Goal: Transaction & Acquisition: Purchase product/service

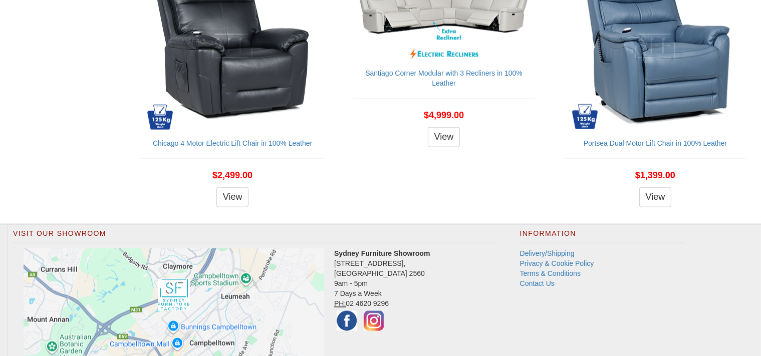
scroll to position [1112, 0]
click at [217, 203] on link "View" at bounding box center [232, 197] width 33 height 20
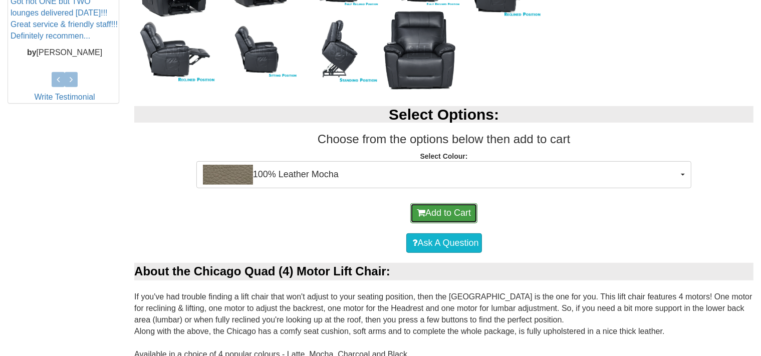
click at [448, 210] on button "Add to Cart" at bounding box center [443, 213] width 67 height 20
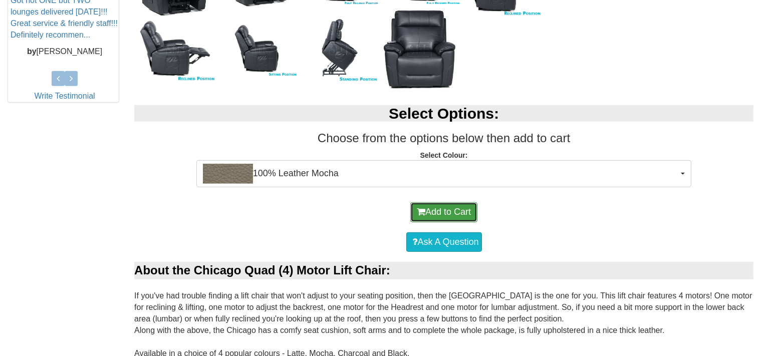
scroll to position [488, 0]
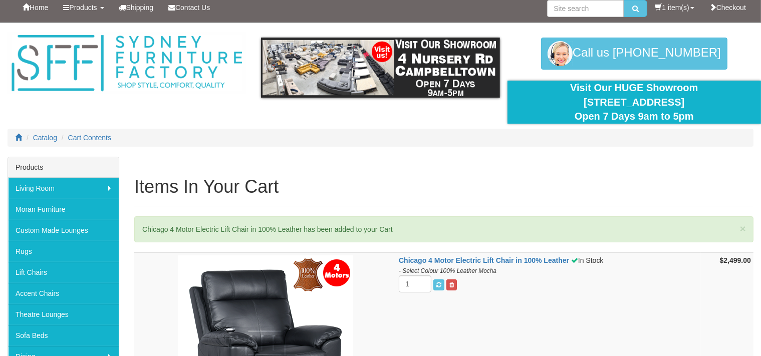
click at [374, 231] on div "× Chicago 4 Motor Electric Lift Chair in 100% Leather has been added to your Ca…" at bounding box center [443, 229] width 619 height 26
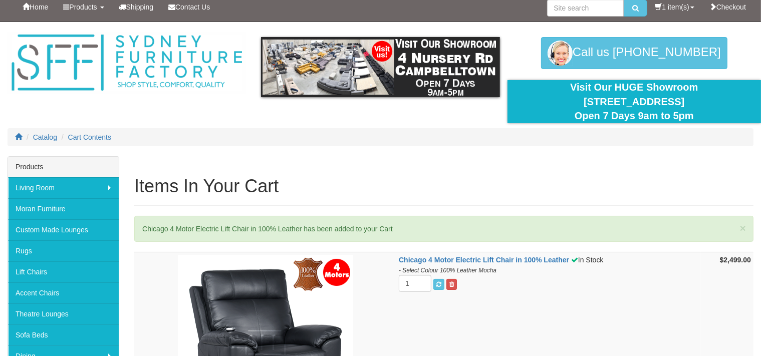
click at [303, 232] on div "× Chicago 4 Motor Electric Lift Chair in 100% Leather has been added to your Ca…" at bounding box center [443, 229] width 619 height 26
click at [283, 230] on div "× Chicago 4 Motor Electric Lift Chair in 100% Leather has been added to your Ca…" at bounding box center [443, 229] width 619 height 26
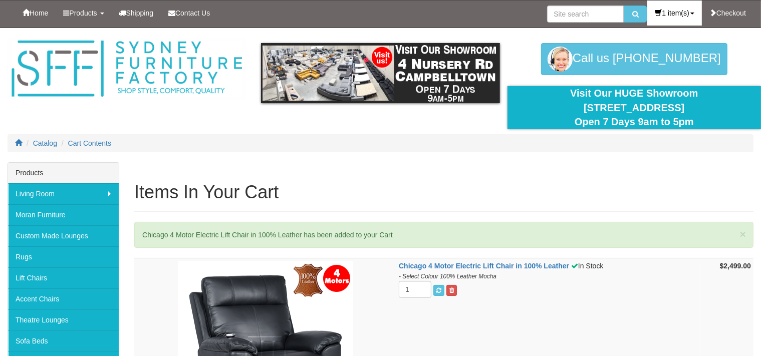
click at [672, 15] on link "1 item(s)" at bounding box center [674, 13] width 54 height 25
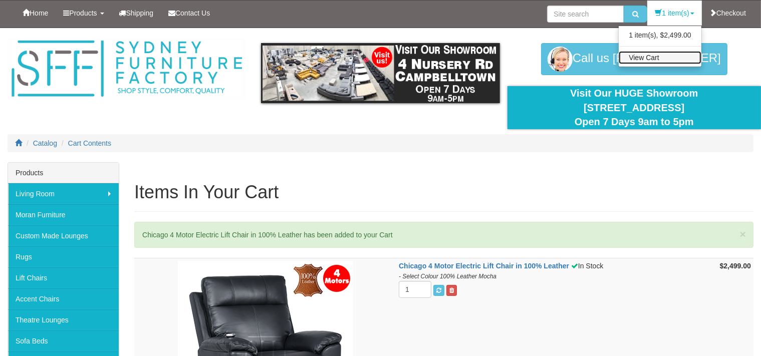
click at [648, 60] on link "View Cart" at bounding box center [660, 57] width 83 height 13
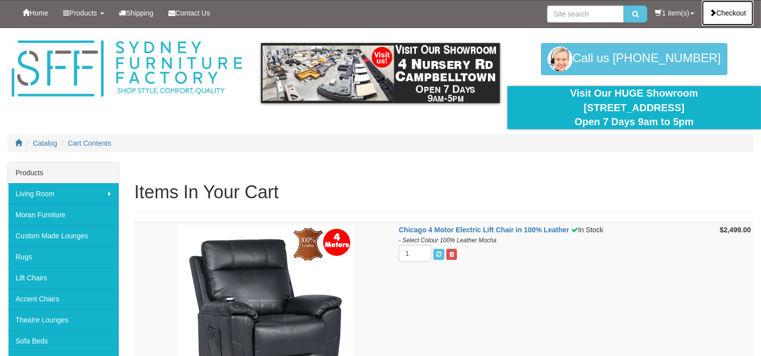
click at [723, 9] on link "Checkout" at bounding box center [728, 13] width 52 height 25
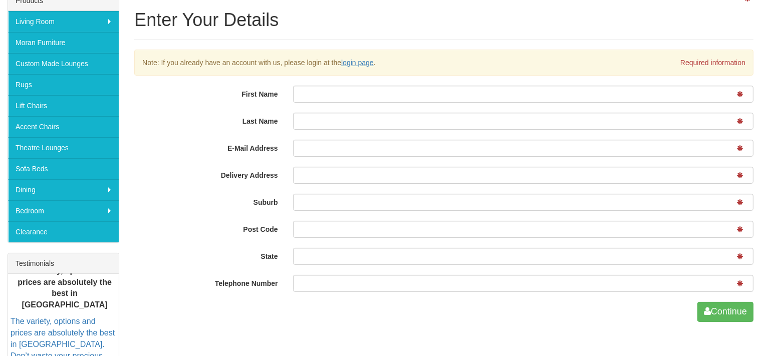
scroll to position [172, 0]
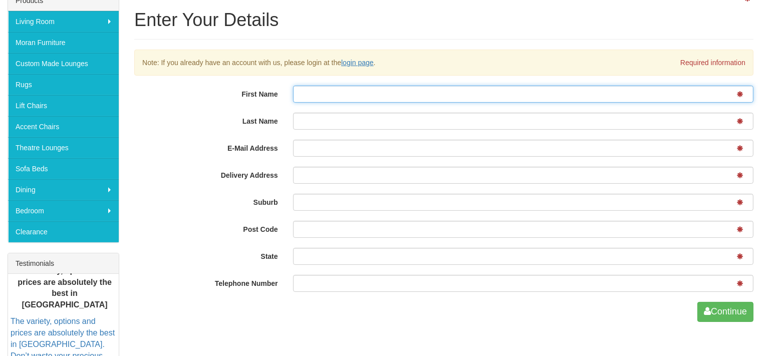
click at [357, 95] on input "First Name" at bounding box center [523, 94] width 460 height 17
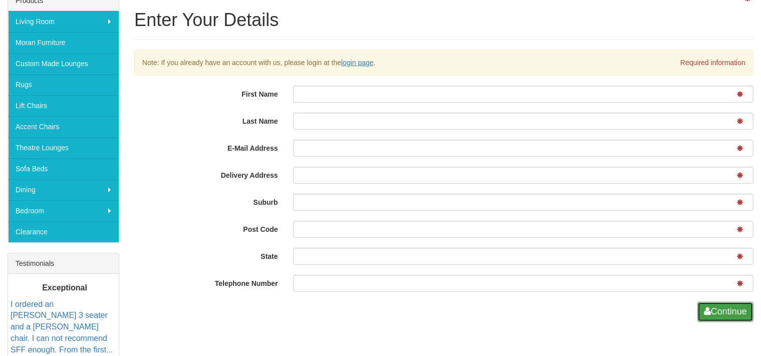
click at [715, 308] on button "Continue" at bounding box center [725, 312] width 56 height 20
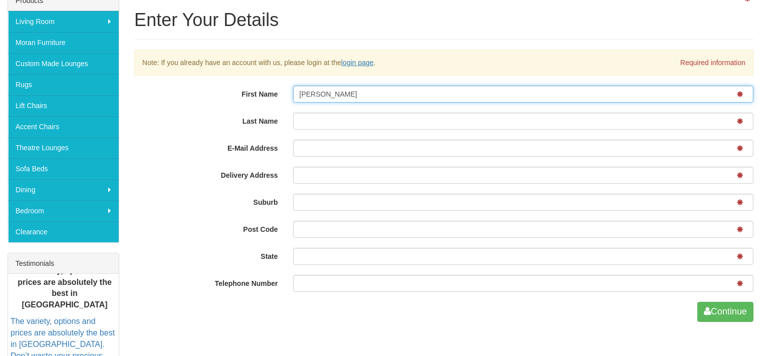
type input "John"
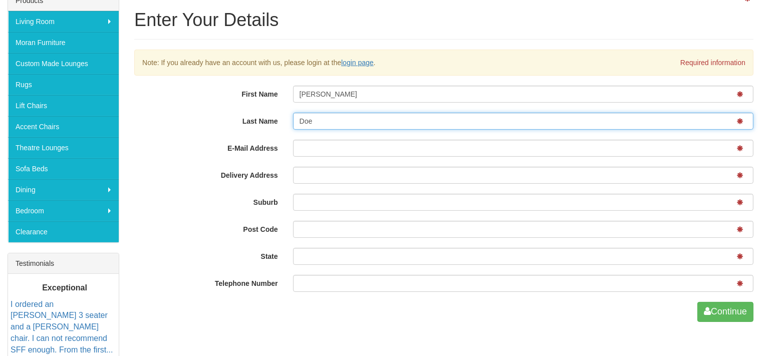
type input "Doe"
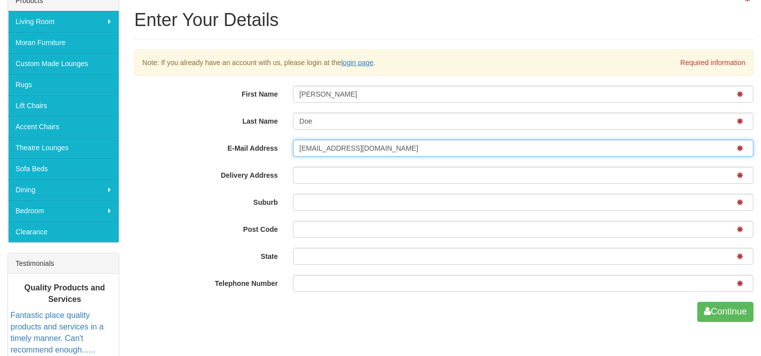
type input "johndoe@gmail.com"
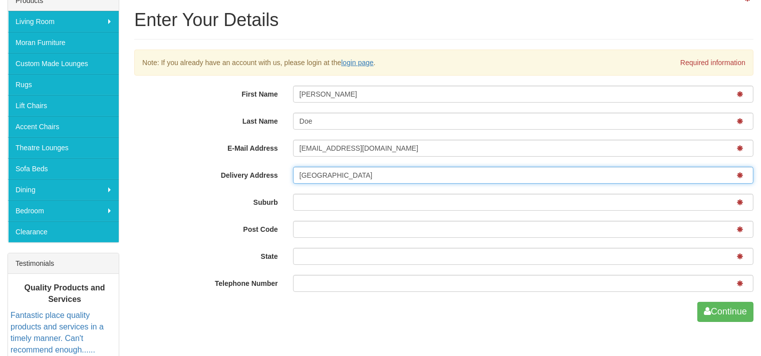
click at [319, 177] on input "[GEOGRAPHIC_DATA]" at bounding box center [523, 175] width 460 height 17
type input "[GEOGRAPHIC_DATA]"
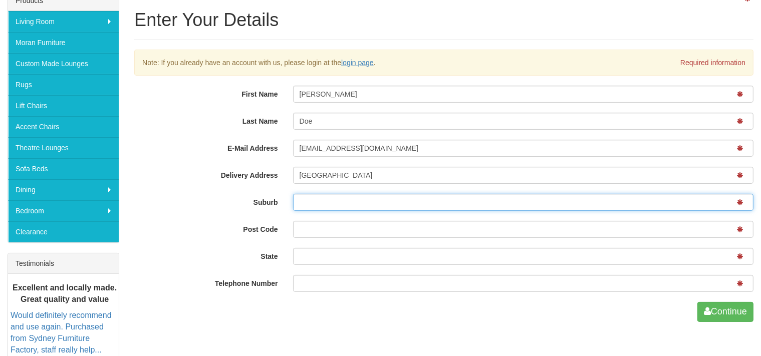
click at [316, 203] on input "Suburb" at bounding box center [523, 202] width 460 height 17
paste input "[GEOGRAPHIC_DATA]"
type input "[GEOGRAPHIC_DATA]"
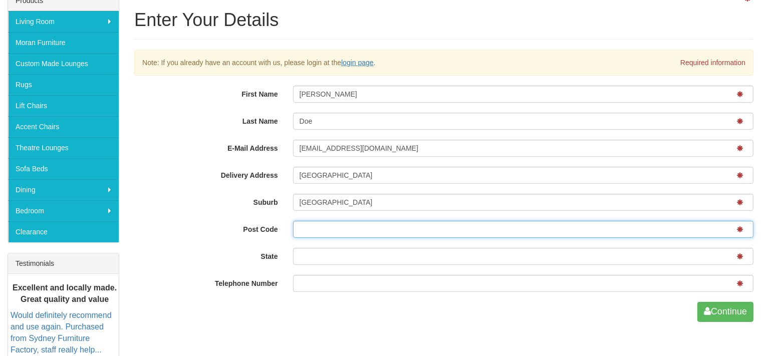
click at [315, 228] on input "Post Code" at bounding box center [523, 229] width 460 height 17
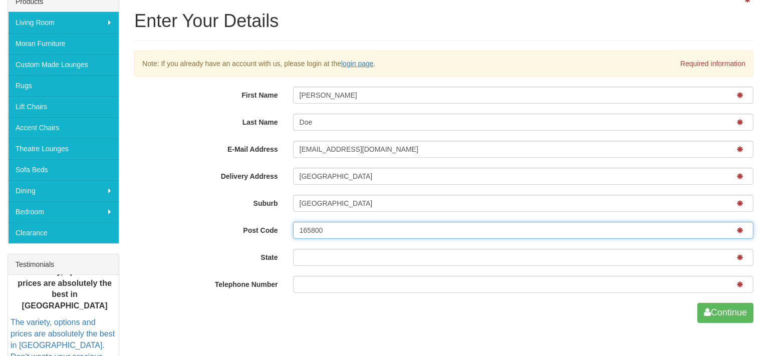
type input "165800"
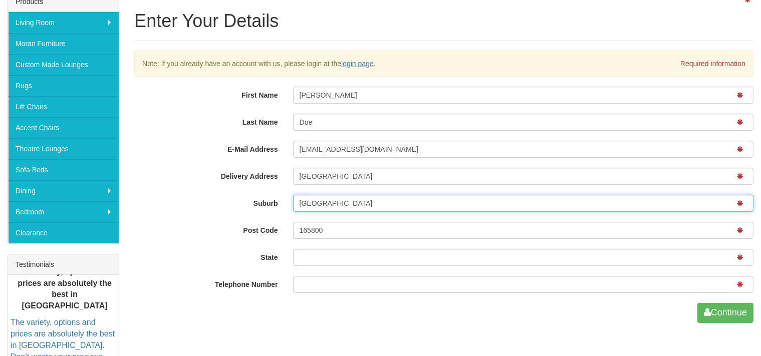
click at [322, 203] on input "Sydney" at bounding box center [523, 203] width 460 height 17
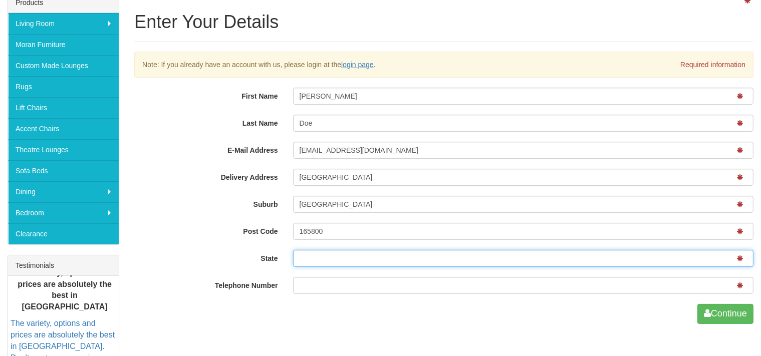
click at [316, 262] on input "State" at bounding box center [523, 258] width 460 height 17
paste input "Sydney"
type input "Sydney"
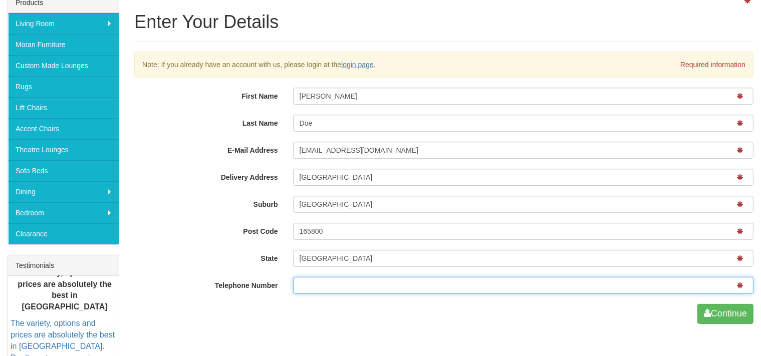
click at [325, 290] on input "Telephone Number" at bounding box center [523, 285] width 460 height 17
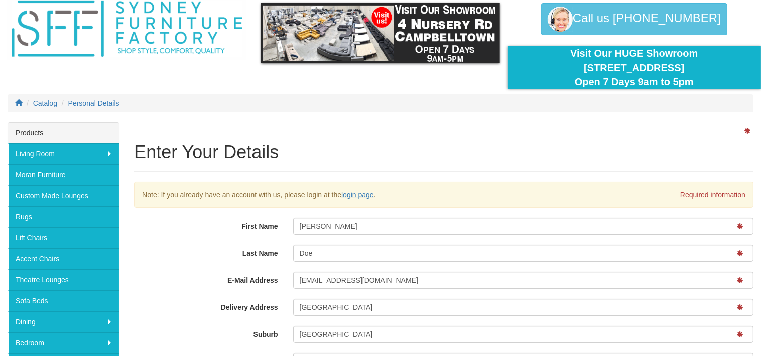
scroll to position [0, 0]
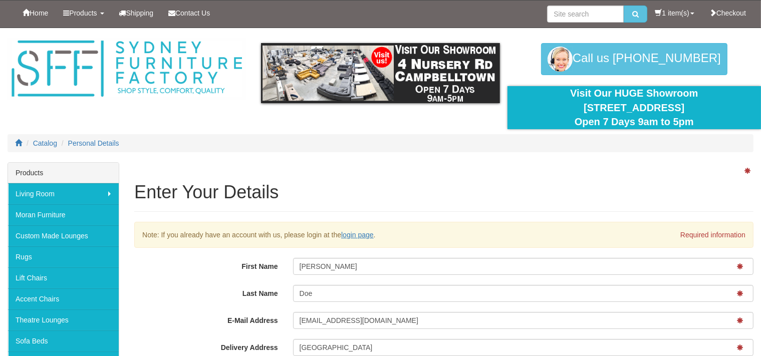
drag, startPoint x: 710, startPoint y: 59, endPoint x: 644, endPoint y: 61, distance: 66.7
click at [644, 61] on div "Call us 02 4620 9296 02 4620 9296" at bounding box center [633, 59] width 253 height 32
click at [655, 59] on div "Call us 02 4620 9296 02 4620 9296" at bounding box center [633, 59] width 253 height 32
click at [631, 61] on div "Call us 02 4620 9296 02 4620 9296" at bounding box center [633, 59] width 253 height 32
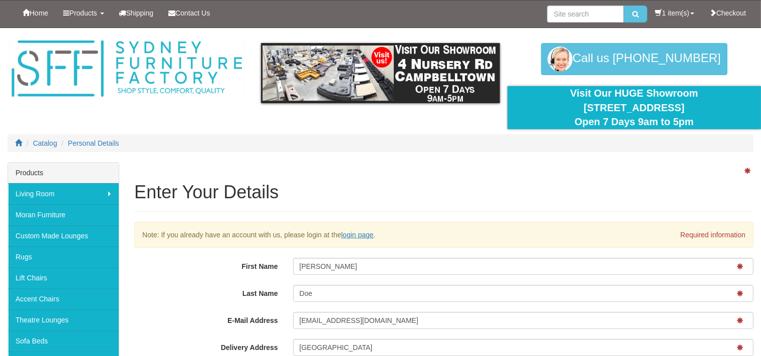
click at [564, 57] on div "Call us 02 4620 9296 02 4620 9296" at bounding box center [633, 59] width 253 height 32
click at [595, 58] on div "Call us 02 4620 9296 02 4620 9296" at bounding box center [633, 59] width 253 height 32
click at [638, 58] on div "Call us 02 4620 9296 02 4620 9296" at bounding box center [633, 59] width 253 height 32
drag, startPoint x: 654, startPoint y: 98, endPoint x: 681, endPoint y: 109, distance: 29.5
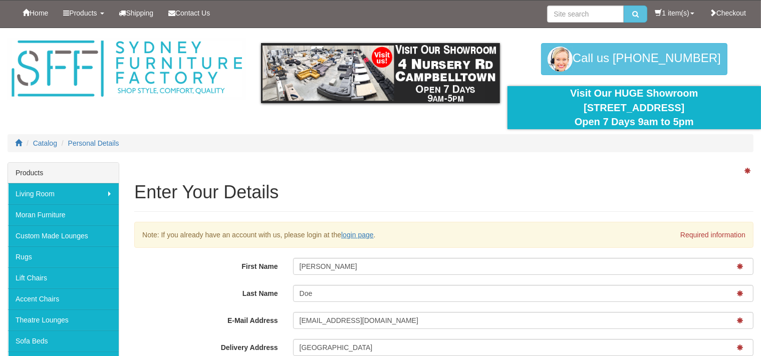
click at [681, 109] on div "Visit Our HUGE Showroom 4 Nursery Rd Campbelltown Open 7 Days 9am to 5pm" at bounding box center [634, 107] width 238 height 43
click at [616, 56] on div "Call us 02 4620 9296 02 4620 9296" at bounding box center [633, 59] width 253 height 32
click at [640, 59] on div "Call us 02 4620 9296 02 4620 9296" at bounding box center [633, 59] width 253 height 32
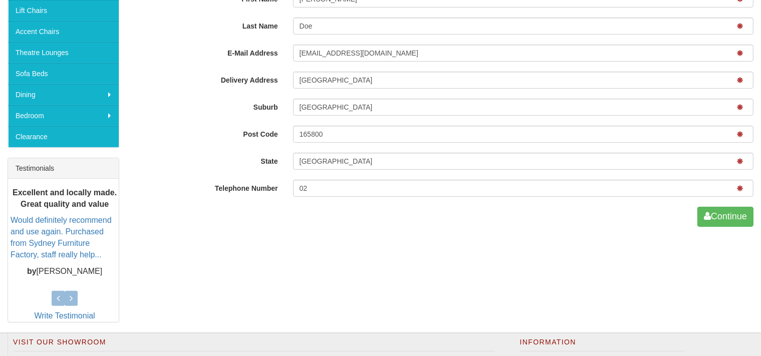
scroll to position [268, 0]
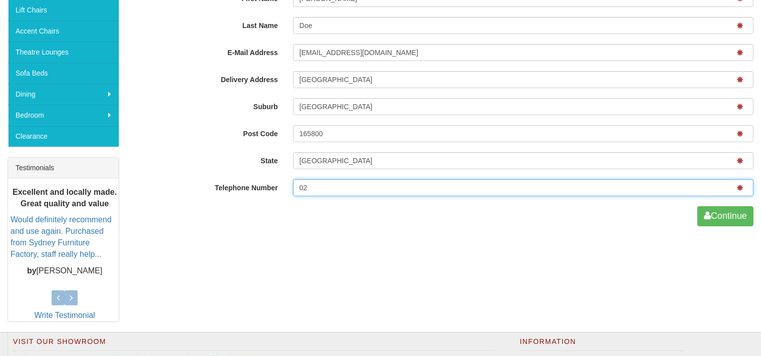
click at [380, 186] on input "02" at bounding box center [523, 187] width 460 height 17
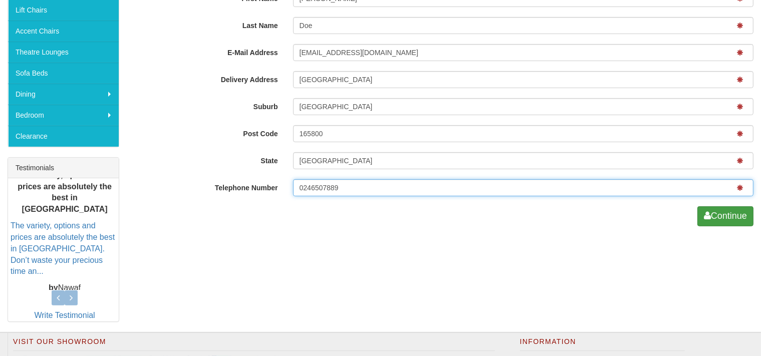
type input "0246507889"
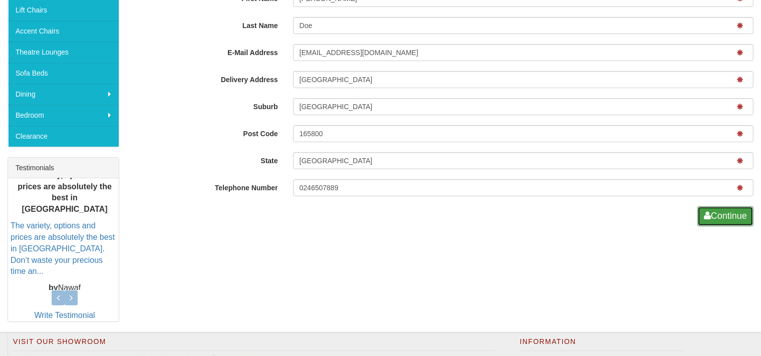
click at [728, 214] on button "Continue" at bounding box center [725, 216] width 56 height 20
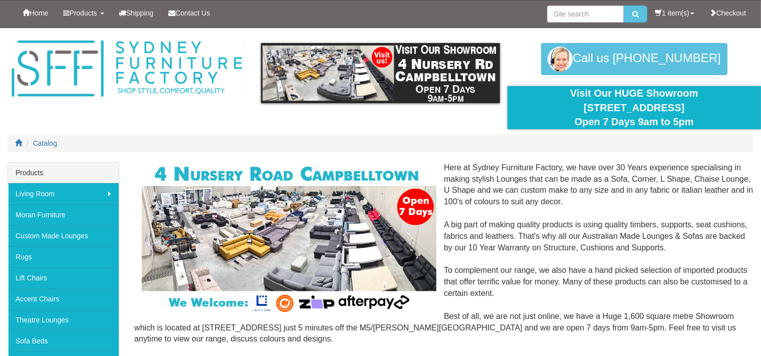
click at [605, 59] on div "Call us 02 4620 9296 02 4620 9296" at bounding box center [633, 59] width 253 height 32
click at [670, 62] on div "Call us 02 4620 9296 02 4620 9296" at bounding box center [633, 59] width 253 height 32
click at [649, 56] on div "Call us 02 4620 9296 02 4620 9296" at bounding box center [633, 59] width 253 height 32
drag, startPoint x: 730, startPoint y: 54, endPoint x: 544, endPoint y: 54, distance: 185.8
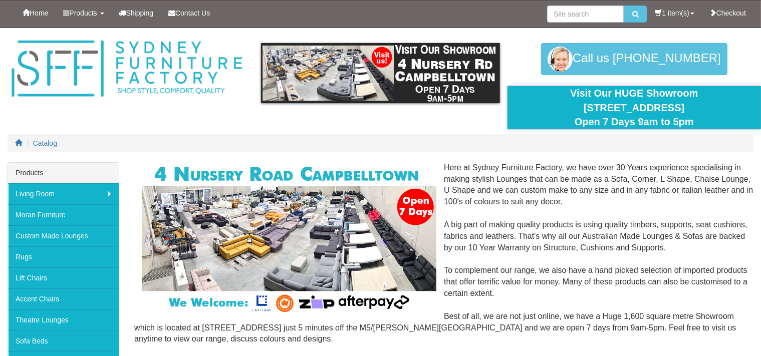
click at [541, 51] on div "Call us 02 4620 9296 02 4620 9296" at bounding box center [633, 59] width 253 height 32
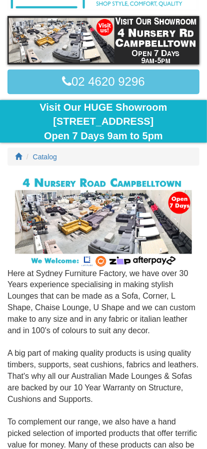
scroll to position [91, 0]
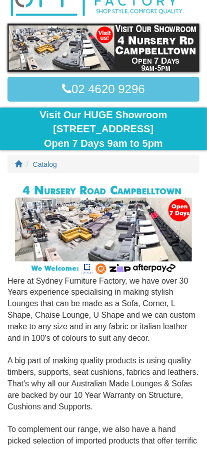
click at [128, 118] on div "Visit Our HUGE Showroom 4 Nursery Rd Campbelltown Open 7 Days 9am to 5pm" at bounding box center [104, 129] width 192 height 43
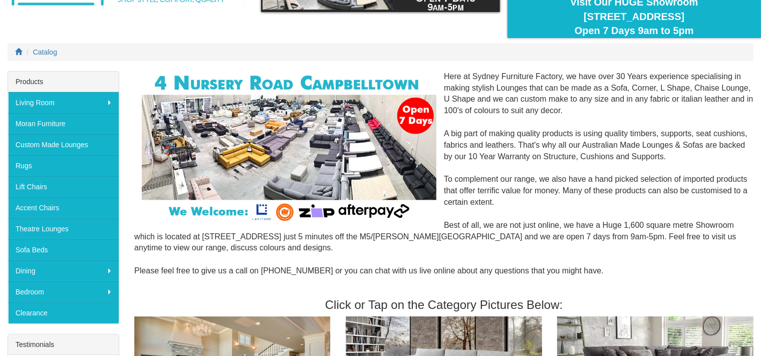
scroll to position [0, 0]
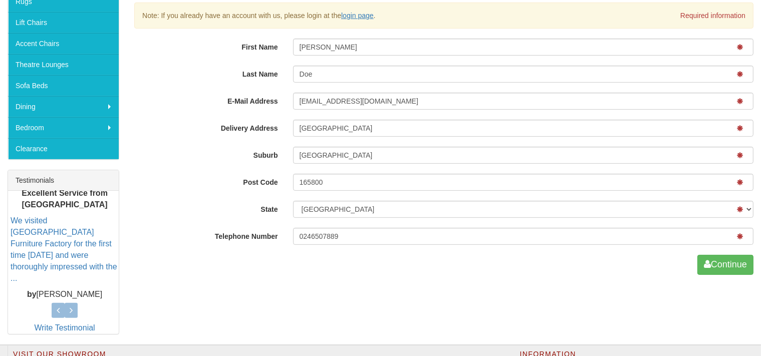
scroll to position [257, 0]
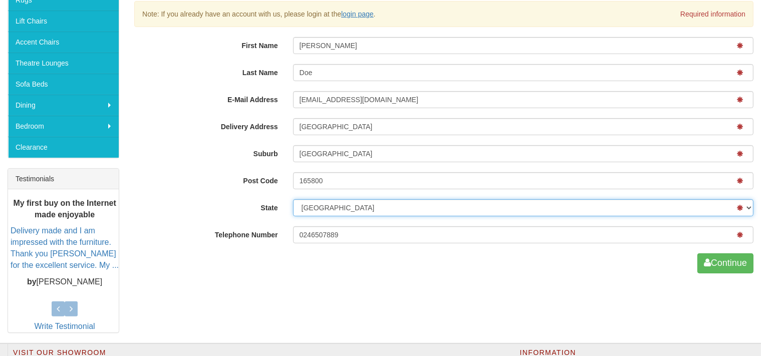
click at [293, 199] on select "New South Wales" at bounding box center [523, 207] width 460 height 17
click at [369, 210] on select "New South Wales" at bounding box center [523, 207] width 460 height 17
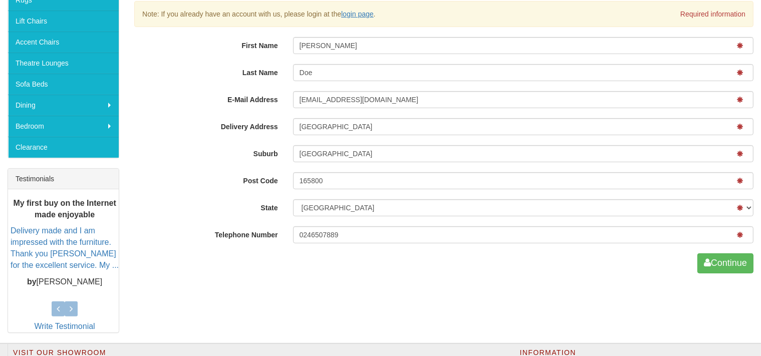
click at [376, 250] on div "First Name John Last Name Doe E-Mail Address johndoe@gmail.com Delivery Address…" at bounding box center [443, 155] width 619 height 236
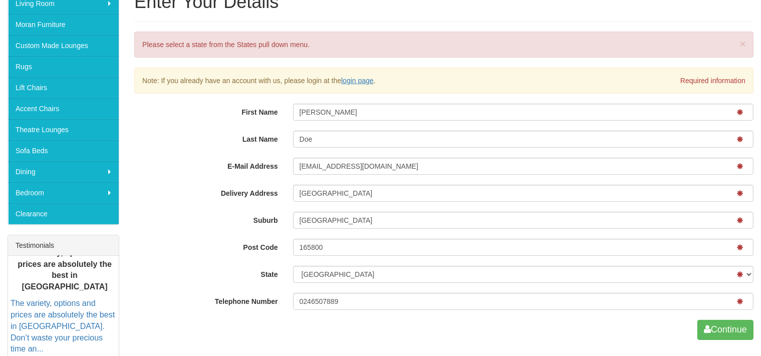
scroll to position [190, 0]
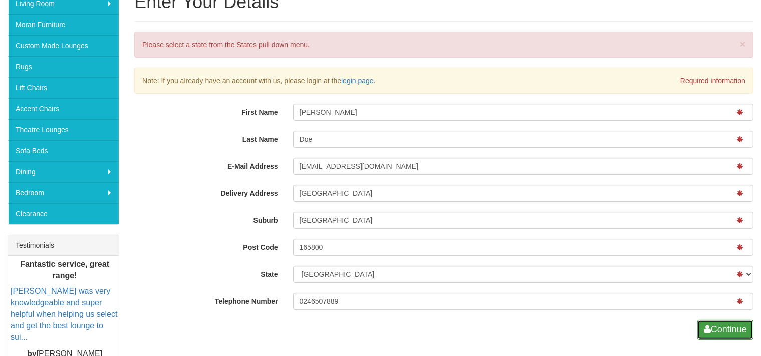
click at [731, 330] on button "Continue" at bounding box center [725, 330] width 56 height 20
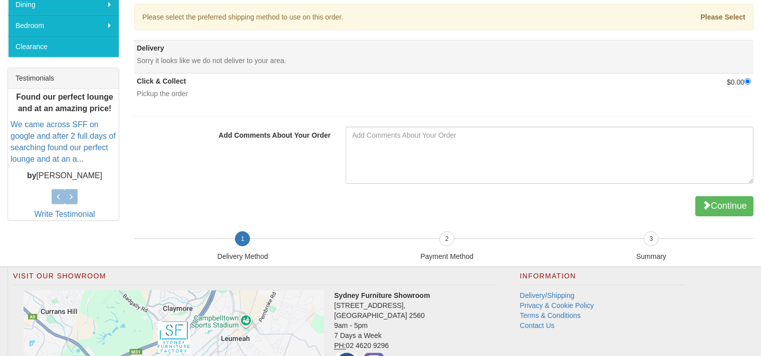
scroll to position [359, 0]
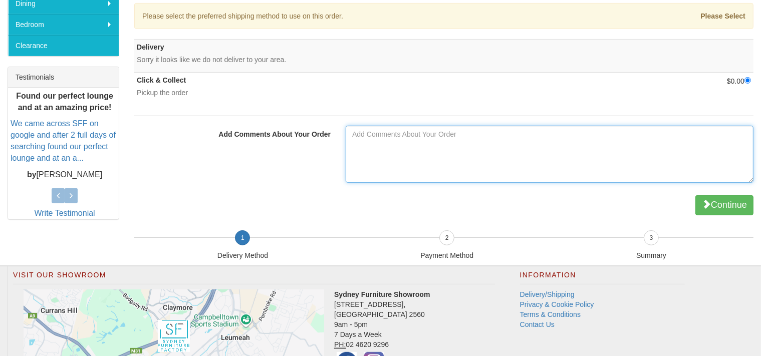
click at [421, 155] on textarea "Add Comments About Your Order" at bounding box center [550, 154] width 408 height 57
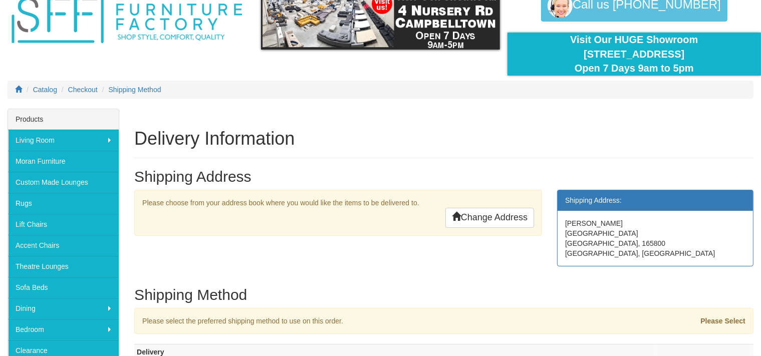
scroll to position [53, 0]
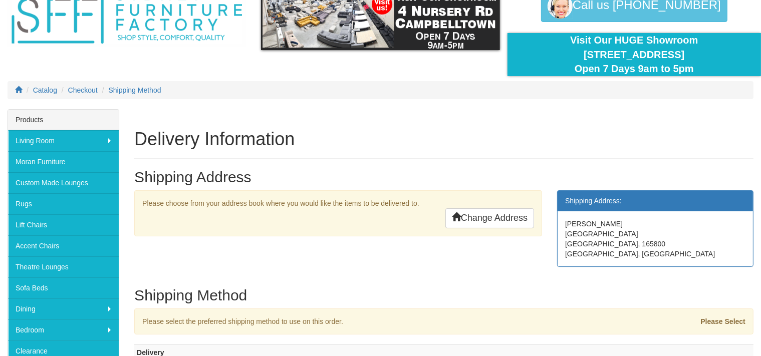
drag, startPoint x: 588, startPoint y: 227, endPoint x: 612, endPoint y: 235, distance: 24.9
click at [612, 235] on div "[PERSON_NAME] [GEOGRAPHIC_DATA], [GEOGRAPHIC_DATA]" at bounding box center [654, 238] width 195 height 55
click at [612, 236] on div "[PERSON_NAME] [GEOGRAPHIC_DATA], [GEOGRAPHIC_DATA]" at bounding box center [654, 238] width 195 height 55
drag, startPoint x: 202, startPoint y: 200, endPoint x: 368, endPoint y: 199, distance: 166.3
click at [368, 199] on div "Please choose from your address book where you would like the items to be deliv…" at bounding box center [338, 213] width 408 height 46
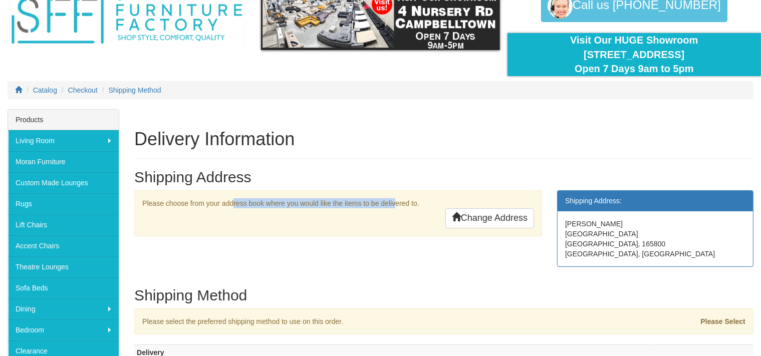
click at [368, 199] on div "Please choose from your address book where you would like the items to be deliv…" at bounding box center [338, 213] width 408 height 46
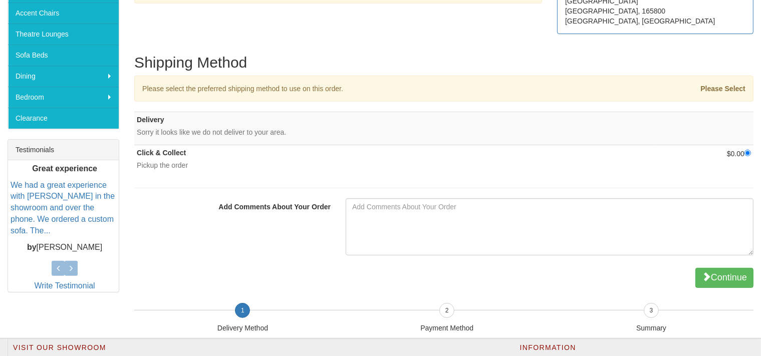
scroll to position [286, 0]
click at [718, 86] on strong "Please Select" at bounding box center [722, 88] width 45 height 8
click at [661, 87] on div "Please Select" at bounding box center [650, 88] width 206 height 10
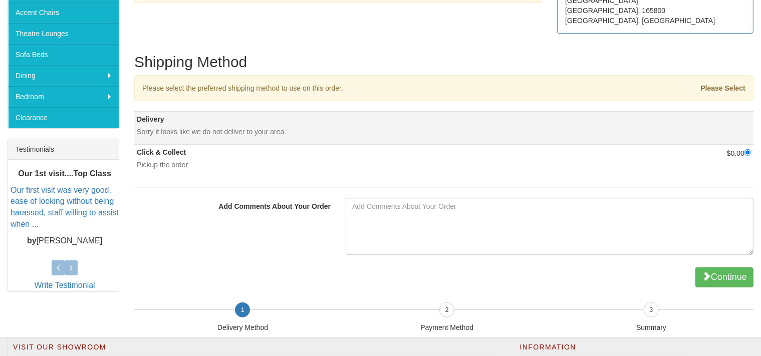
click at [655, 126] on td at bounding box center [704, 128] width 98 height 33
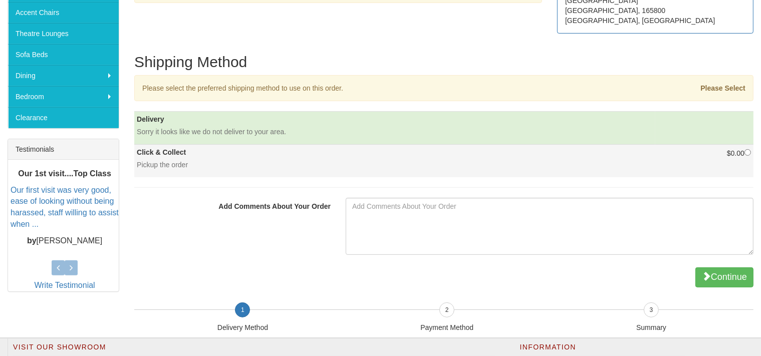
click at [655, 156] on td "$0.00" at bounding box center [704, 161] width 98 height 33
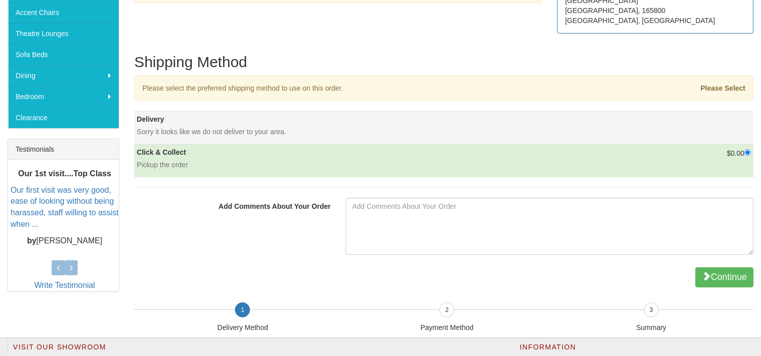
click at [655, 130] on td at bounding box center [704, 128] width 98 height 33
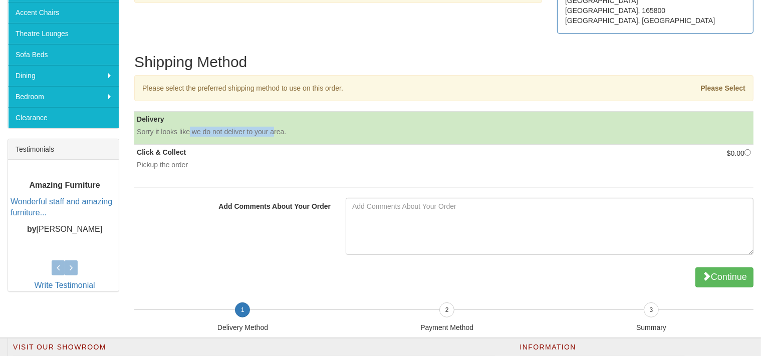
drag, startPoint x: 188, startPoint y: 130, endPoint x: 283, endPoint y: 128, distance: 94.7
click at [276, 129] on div "Sorry it looks like we do not deliver to your area." at bounding box center [395, 132] width 516 height 10
click at [286, 128] on div "Sorry it looks like we do not deliver to your area." at bounding box center [395, 132] width 516 height 10
drag, startPoint x: 259, startPoint y: 133, endPoint x: 304, endPoint y: 134, distance: 44.6
click at [299, 134] on div "Sorry it looks like we do not deliver to your area." at bounding box center [395, 132] width 516 height 10
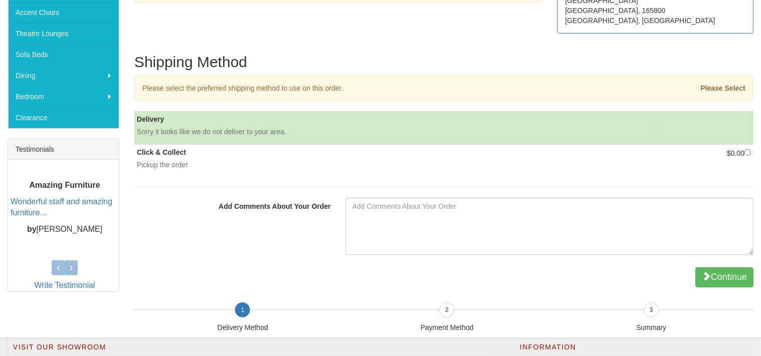
click at [304, 134] on div "Sorry it looks like we do not deliver to your area." at bounding box center [395, 132] width 516 height 10
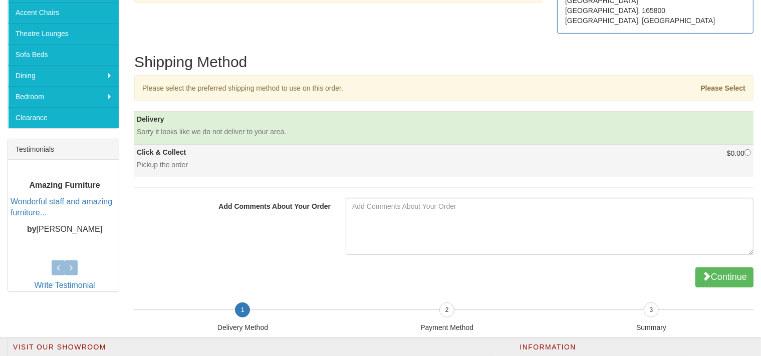
click at [283, 154] on td "Click & Collect Pickup the order" at bounding box center [394, 161] width 521 height 33
radio input "true"
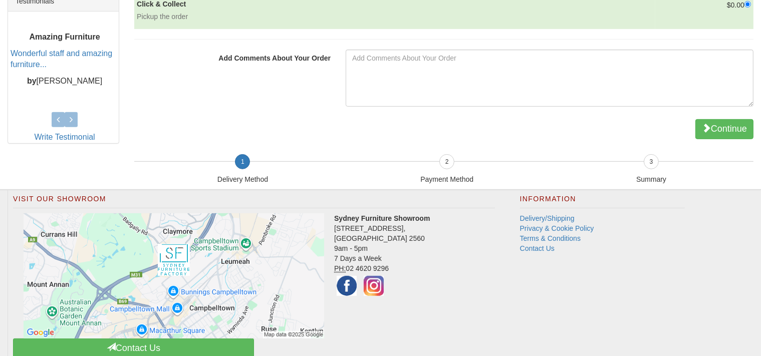
scroll to position [439, 0]
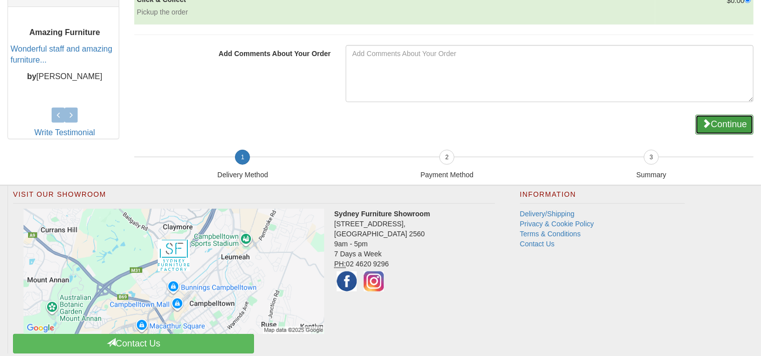
click at [730, 115] on button "Continue" at bounding box center [724, 125] width 58 height 20
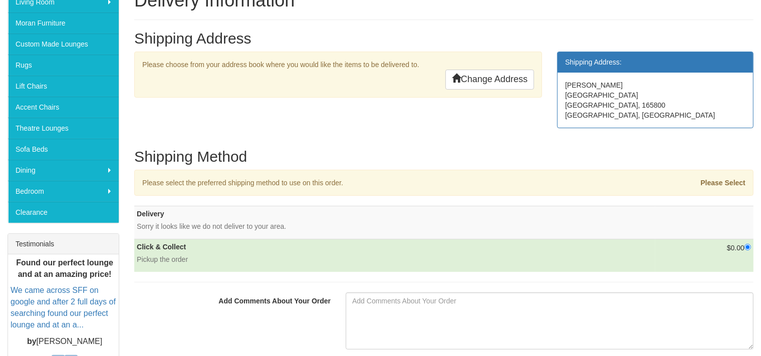
scroll to position [189, 0]
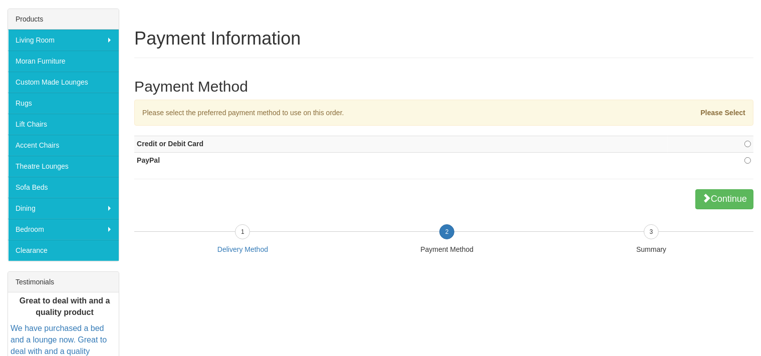
scroll to position [154, 0]
click at [482, 140] on td "Credit or Debit Card" at bounding box center [400, 144] width 533 height 17
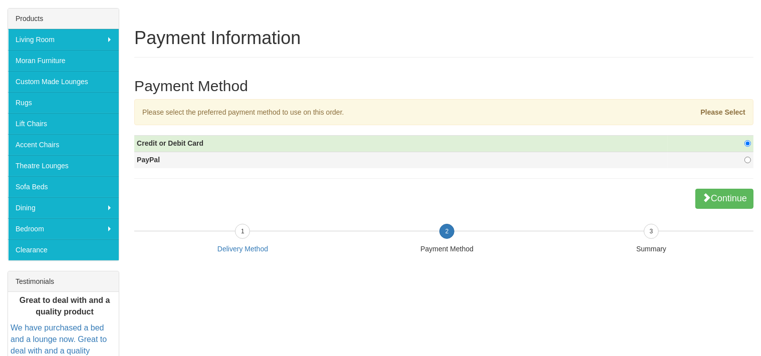
click at [478, 159] on td "PayPal" at bounding box center [400, 160] width 533 height 17
radio input "false"
radio input "true"
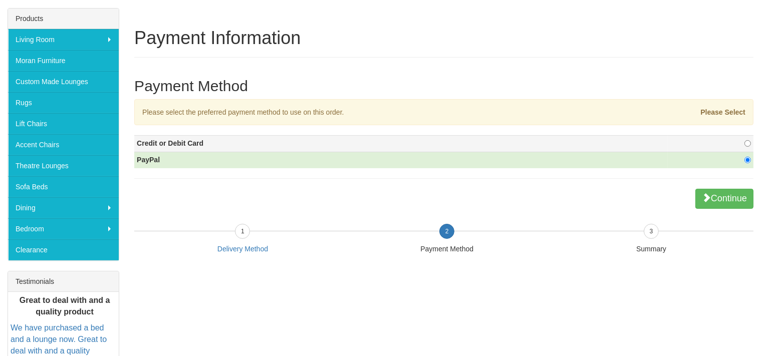
click at [480, 143] on td "Credit or Debit Card" at bounding box center [400, 144] width 533 height 17
radio input "true"
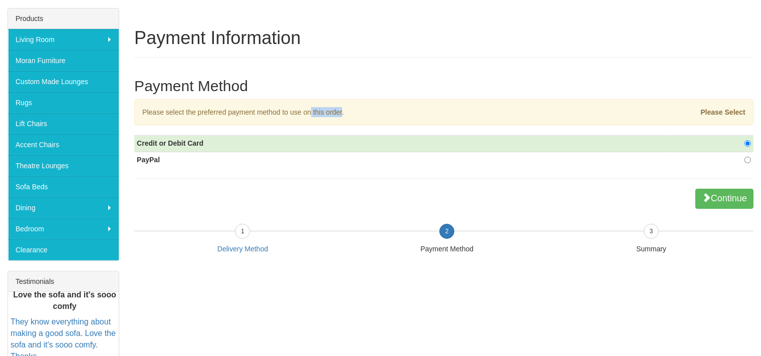
drag, startPoint x: 277, startPoint y: 112, endPoint x: 450, endPoint y: 103, distance: 173.0
click at [425, 104] on div "Please select the preferred payment method to use on this order. Please Select" at bounding box center [443, 112] width 619 height 26
drag, startPoint x: 450, startPoint y: 103, endPoint x: 689, endPoint y: 116, distance: 239.3
click at [451, 103] on div "Please select the preferred payment method to use on this order. Please Select" at bounding box center [443, 112] width 619 height 26
click at [732, 109] on strong "Please Select" at bounding box center [722, 112] width 45 height 8
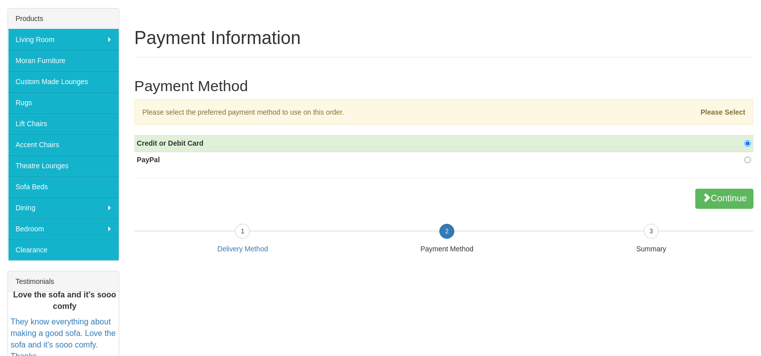
click at [732, 109] on strong "Please Select" at bounding box center [722, 112] width 45 height 8
click at [575, 116] on div "Please Select" at bounding box center [650, 112] width 206 height 10
click at [256, 249] on link "Delivery Method" at bounding box center [242, 249] width 51 height 8
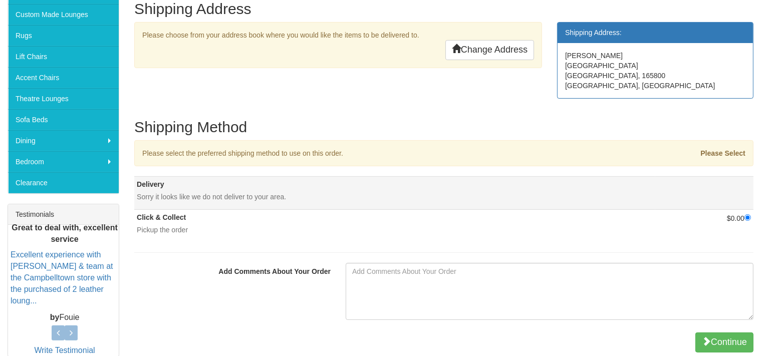
scroll to position [221, 0]
click at [551, 203] on td "Delivery Sorry it looks like we do not deliver to your area." at bounding box center [394, 193] width 521 height 33
radio input "false"
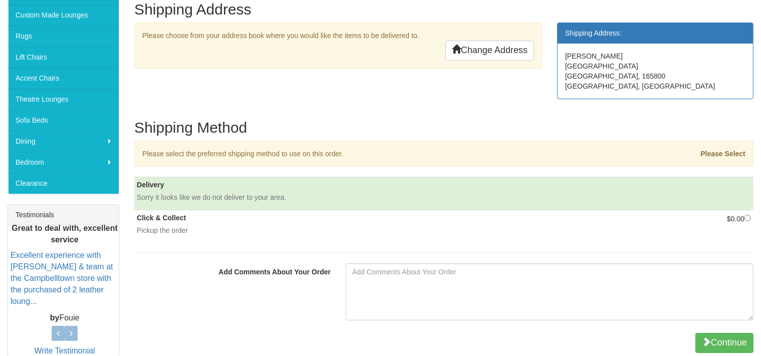
click at [550, 157] on div "Please Select" at bounding box center [650, 154] width 206 height 10
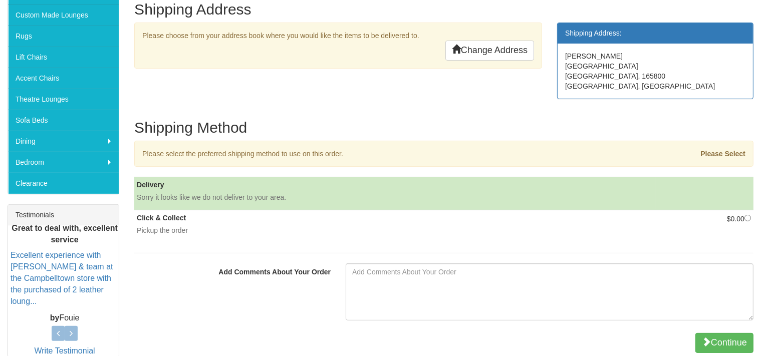
click at [548, 181] on td "Delivery Sorry it looks like we do not deliver to your area." at bounding box center [394, 193] width 521 height 33
click at [518, 183] on td "Delivery Sorry it looks like we do not deliver to your area." at bounding box center [394, 193] width 521 height 33
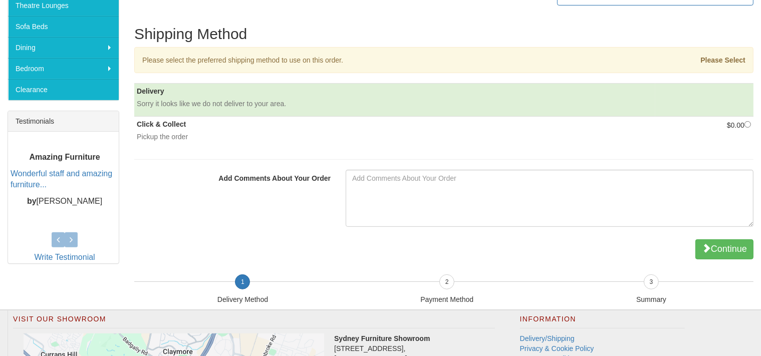
scroll to position [322, 0]
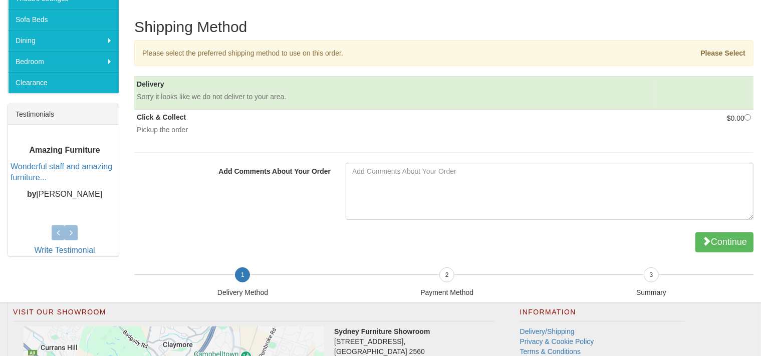
click at [719, 56] on strong "Please Select" at bounding box center [722, 53] width 45 height 8
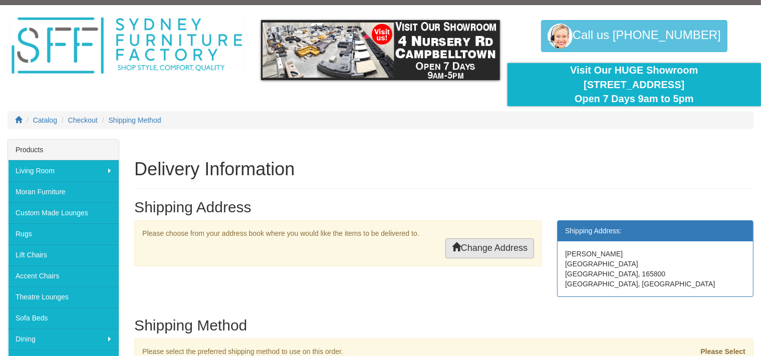
scroll to position [22, 0]
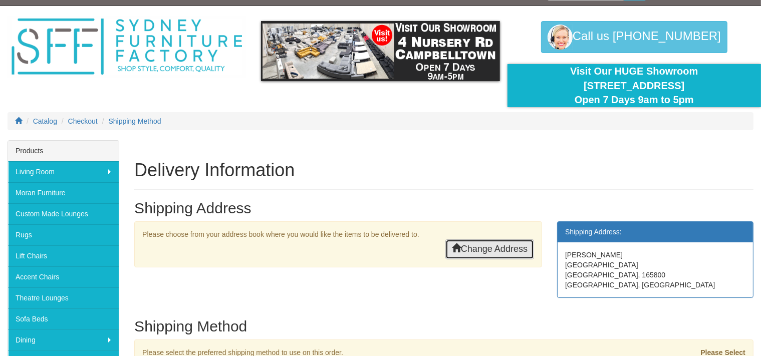
click at [487, 247] on link "Change Address" at bounding box center [489, 249] width 89 height 20
